Goal: Navigation & Orientation: Find specific page/section

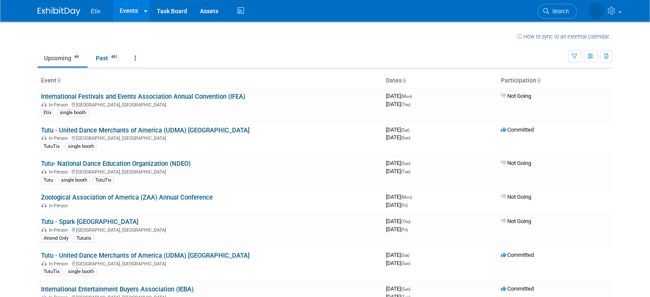
click at [50, 11] on img at bounding box center [59, 11] width 43 height 9
click at [42, 13] on img at bounding box center [59, 11] width 43 height 9
click at [41, 12] on img at bounding box center [59, 11] width 43 height 9
click at [594, 55] on button "button" at bounding box center [591, 56] width 14 height 12
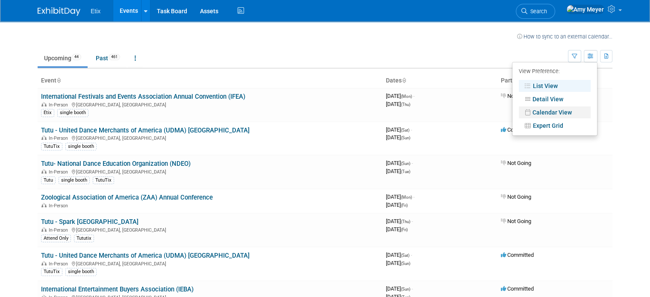
click at [544, 116] on link "Calendar View" at bounding box center [555, 112] width 72 height 12
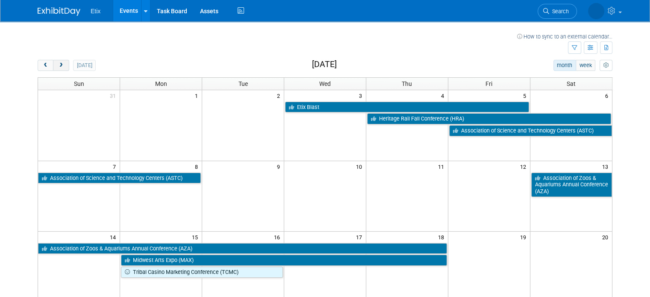
click at [58, 65] on span "next" at bounding box center [61, 66] width 6 height 6
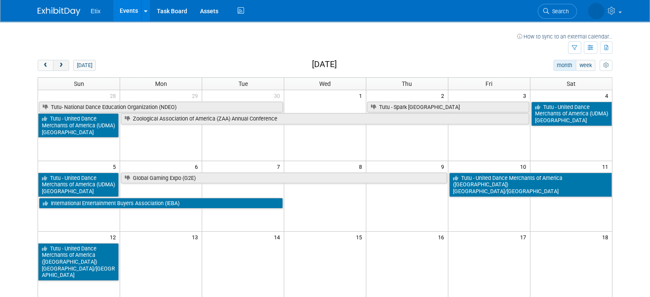
click at [58, 65] on span "next" at bounding box center [61, 66] width 6 height 6
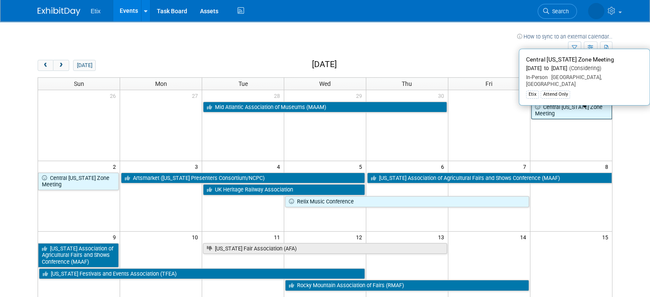
click at [563, 107] on link "Central [US_STATE] Zone Meeting" at bounding box center [572, 111] width 81 height 18
